Goal: Find specific page/section: Find specific page/section

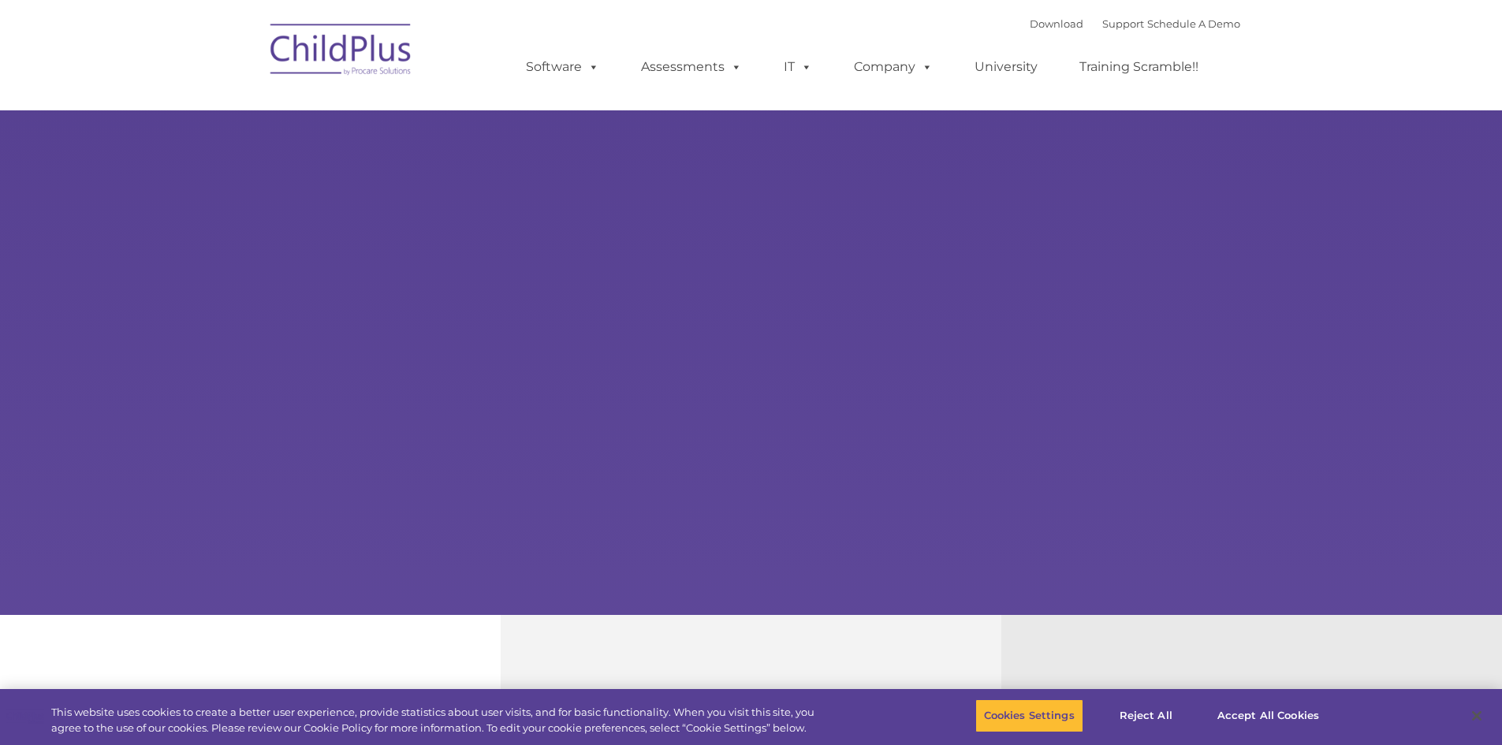
select select "MEDIUM"
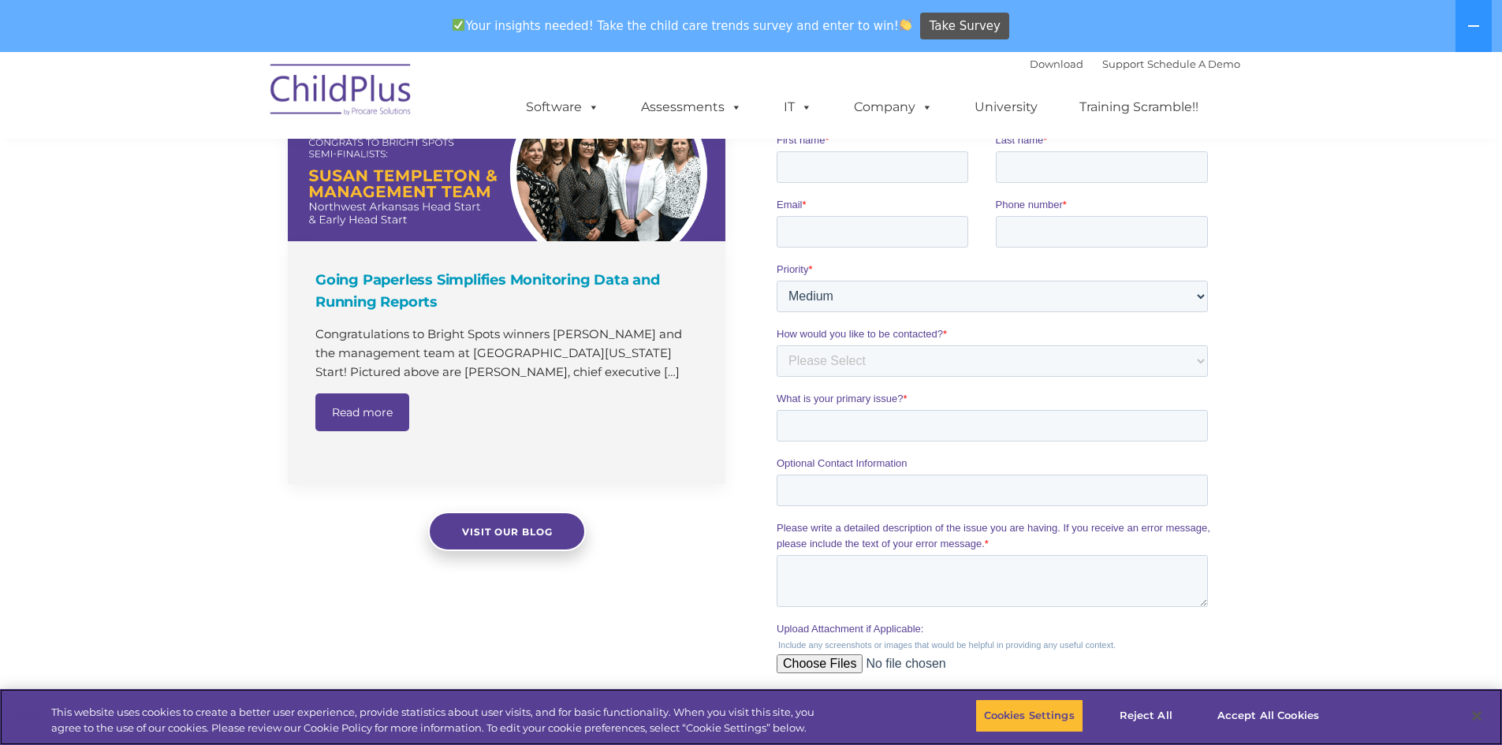
scroll to position [1522, 0]
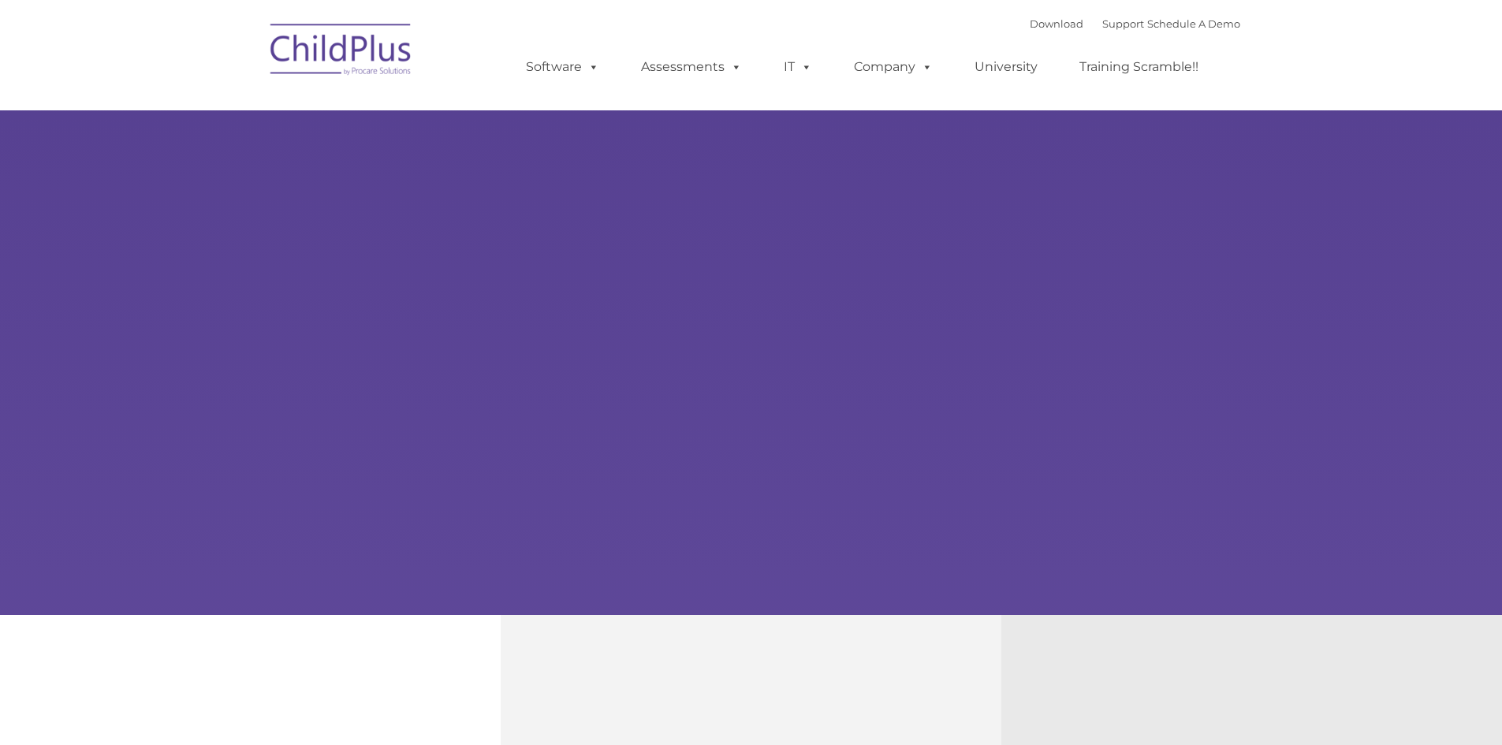
type input ""
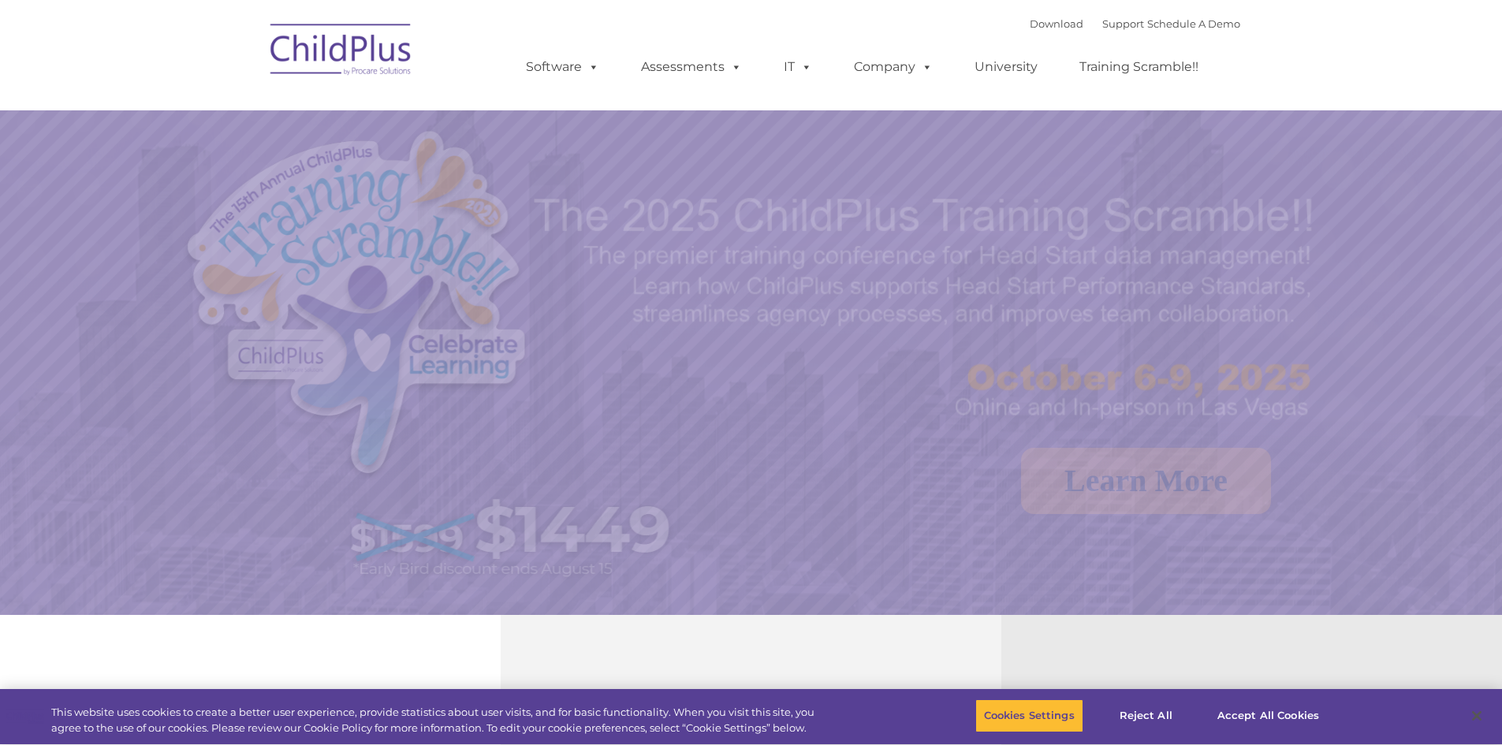
select select "MEDIUM"
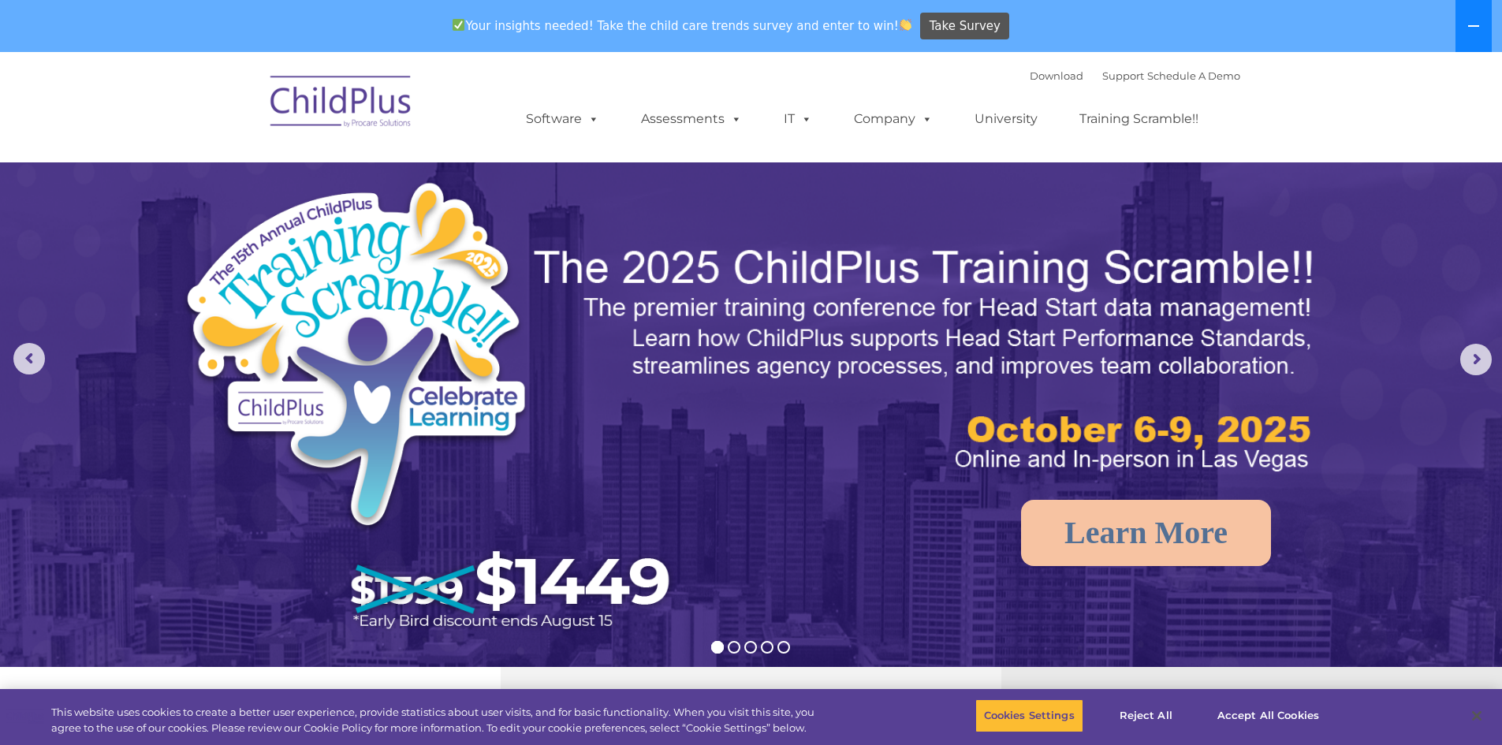
click at [1465, 36] on button at bounding box center [1473, 26] width 36 height 52
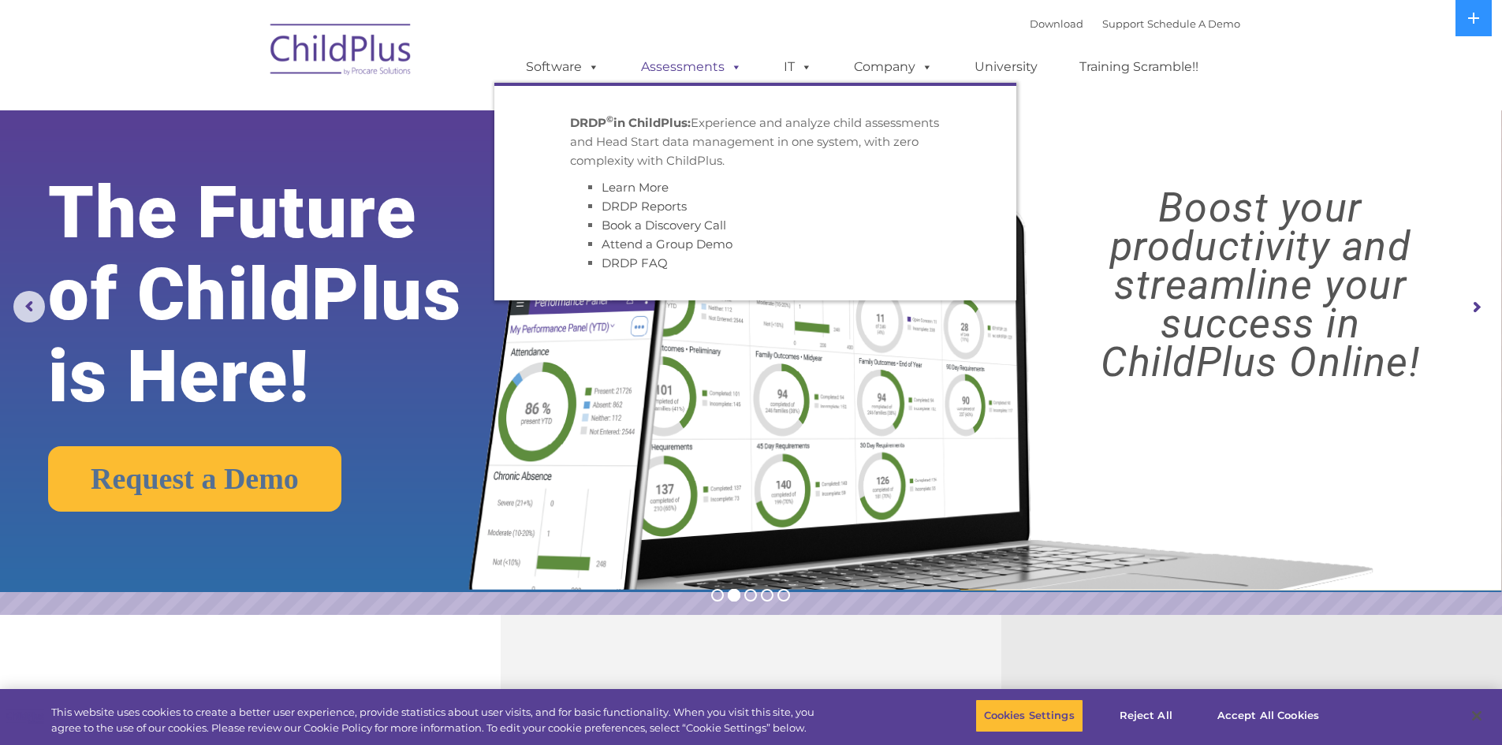
click at [732, 59] on span at bounding box center [732, 66] width 17 height 15
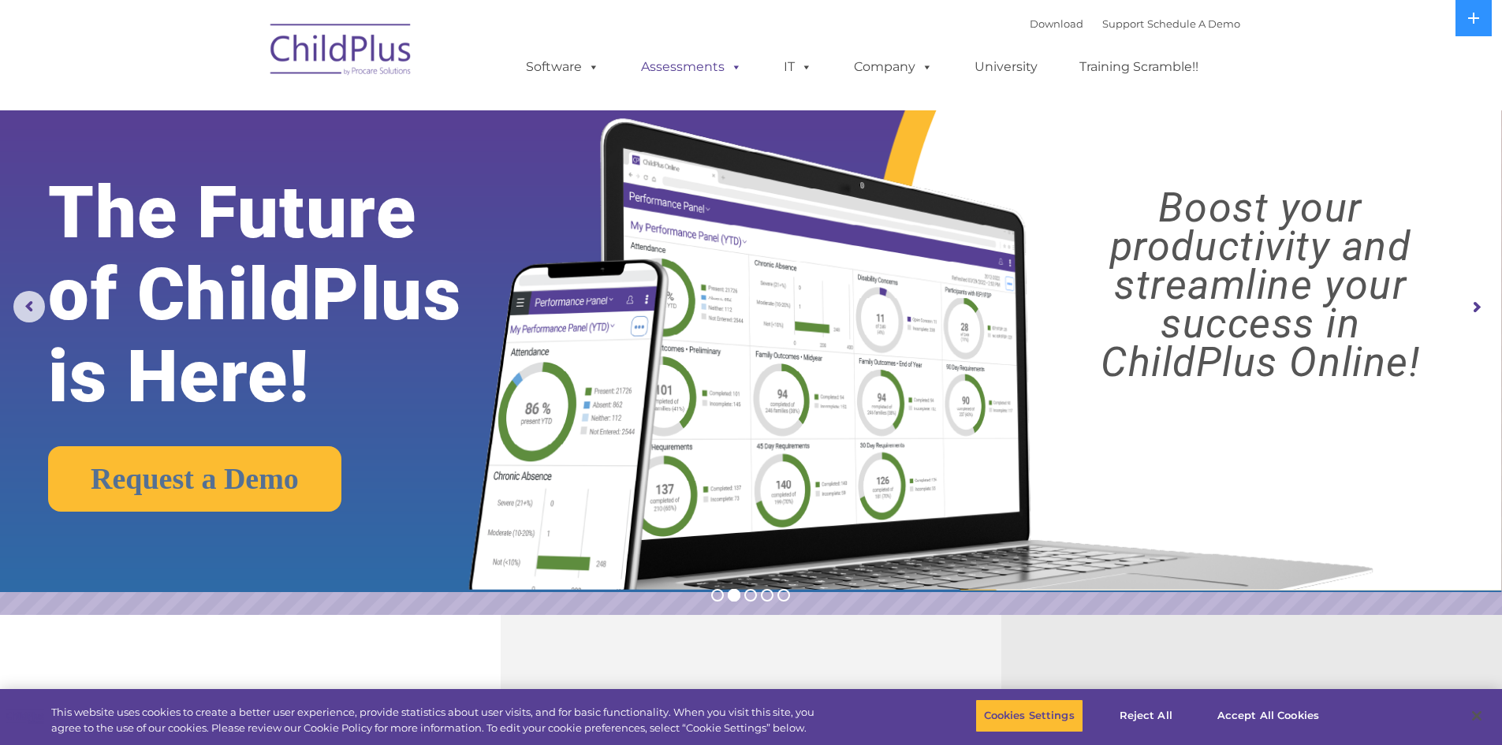
click at [730, 72] on span at bounding box center [732, 66] width 17 height 15
